Goal: Navigation & Orientation: Understand site structure

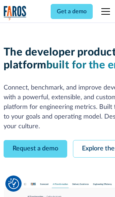
scroll to position [41, 0]
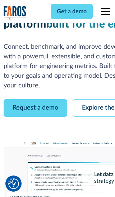
click at [35, 99] on link "Request a demo" at bounding box center [35, 108] width 63 height 18
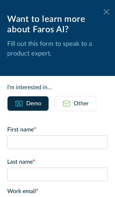
click at [106, 12] on icon at bounding box center [106, 11] width 6 height 5
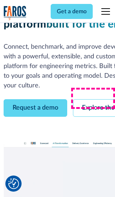
click at [93, 99] on link "Explore the platform" at bounding box center [111, 108] width 76 height 18
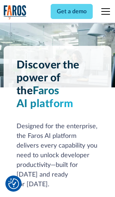
scroll to position [5377, 0]
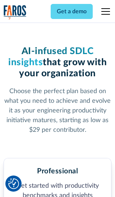
scroll to position [1109, 0]
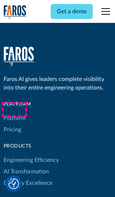
click at [14, 112] on link "Platform" at bounding box center [15, 117] width 22 height 11
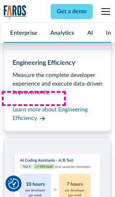
scroll to position [5607, 0]
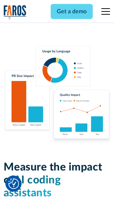
scroll to position [4425, 0]
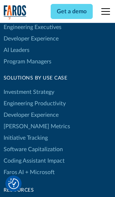
click at [21, 121] on link "[PERSON_NAME] Metrics" at bounding box center [37, 126] width 66 height 11
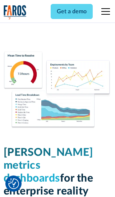
scroll to position [3134, 0]
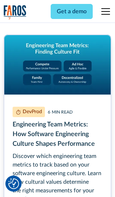
scroll to position [3229, 0]
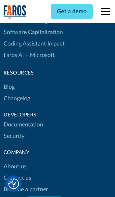
click at [16, 98] on link "Changelog" at bounding box center [17, 98] width 26 height 11
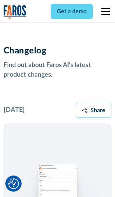
scroll to position [8646, 0]
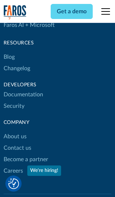
click at [15, 131] on link "About us" at bounding box center [15, 136] width 23 height 11
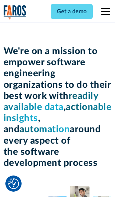
scroll to position [2468, 0]
